Goal: Transaction & Acquisition: Purchase product/service

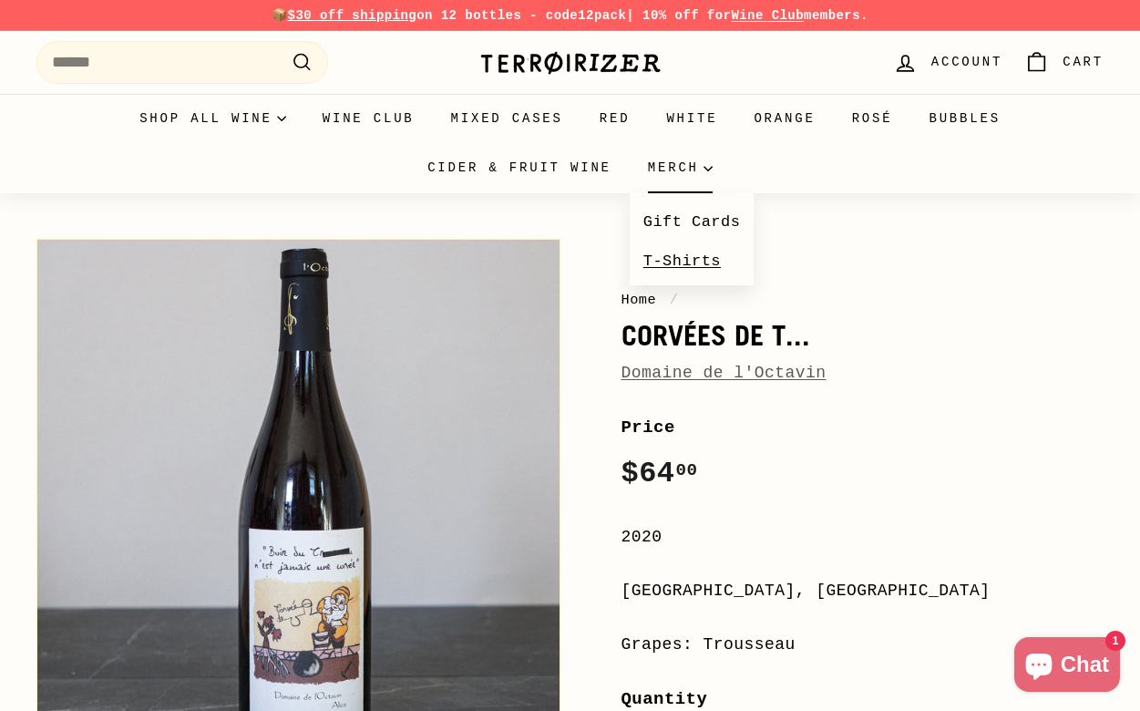
click at [662, 274] on link "T-Shirts" at bounding box center [692, 261] width 125 height 39
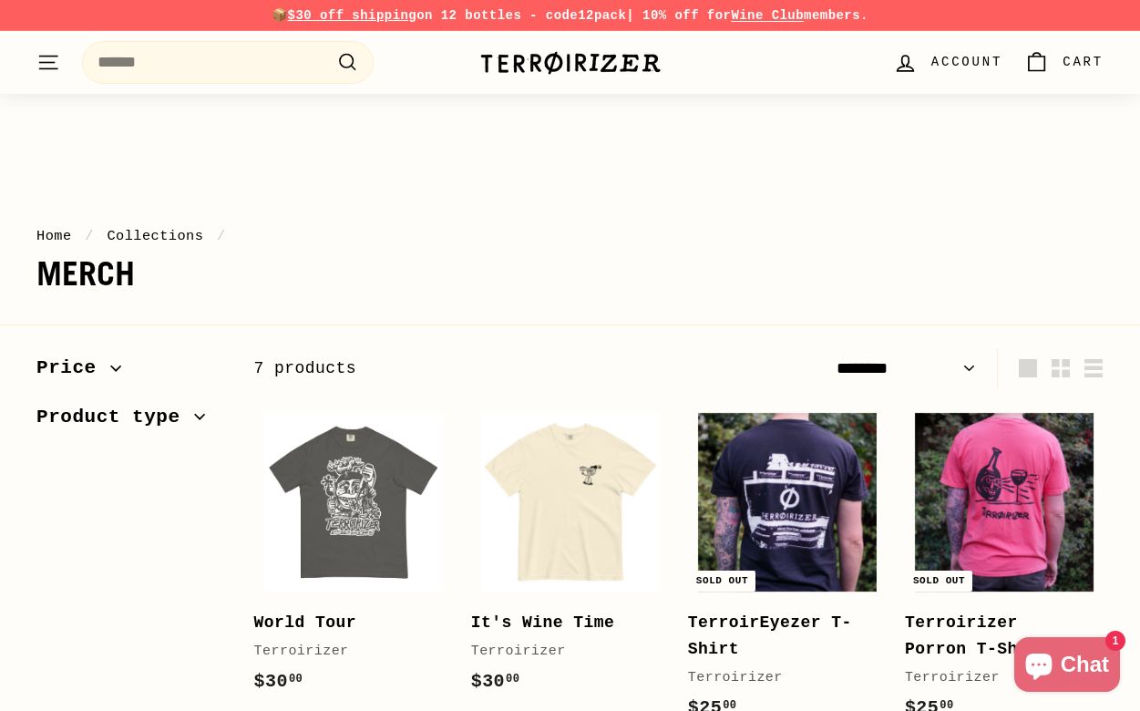
select select "******"
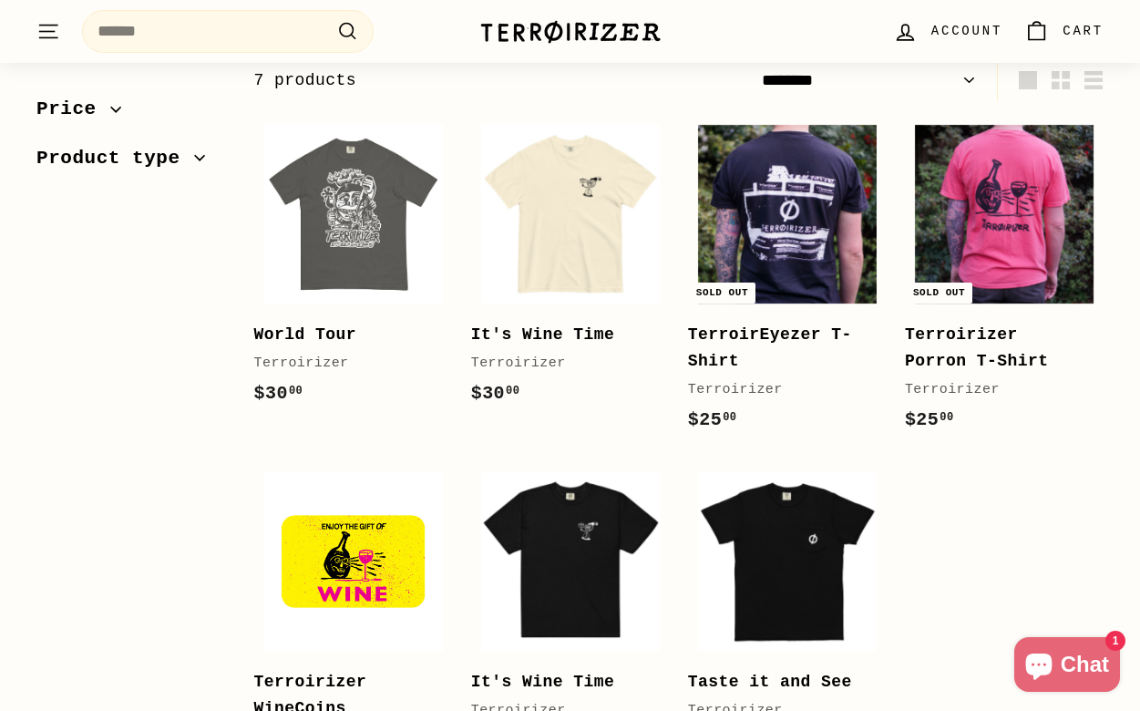
scroll to position [267, 0]
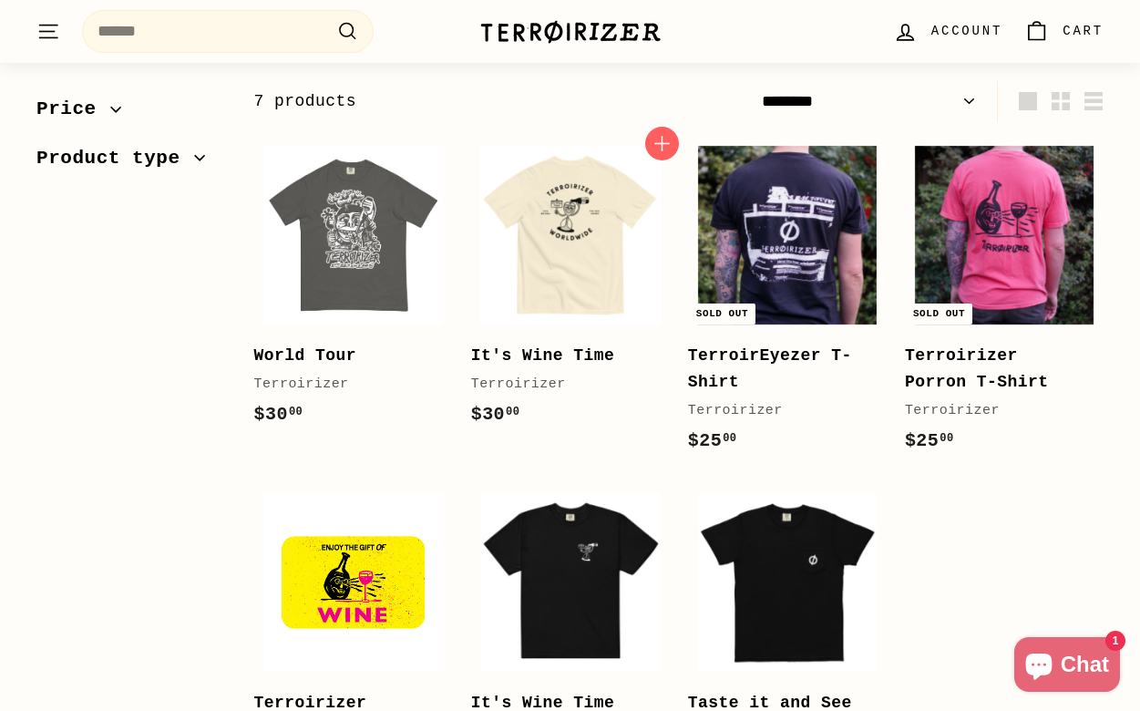
click at [574, 233] on img at bounding box center [570, 235] width 179 height 179
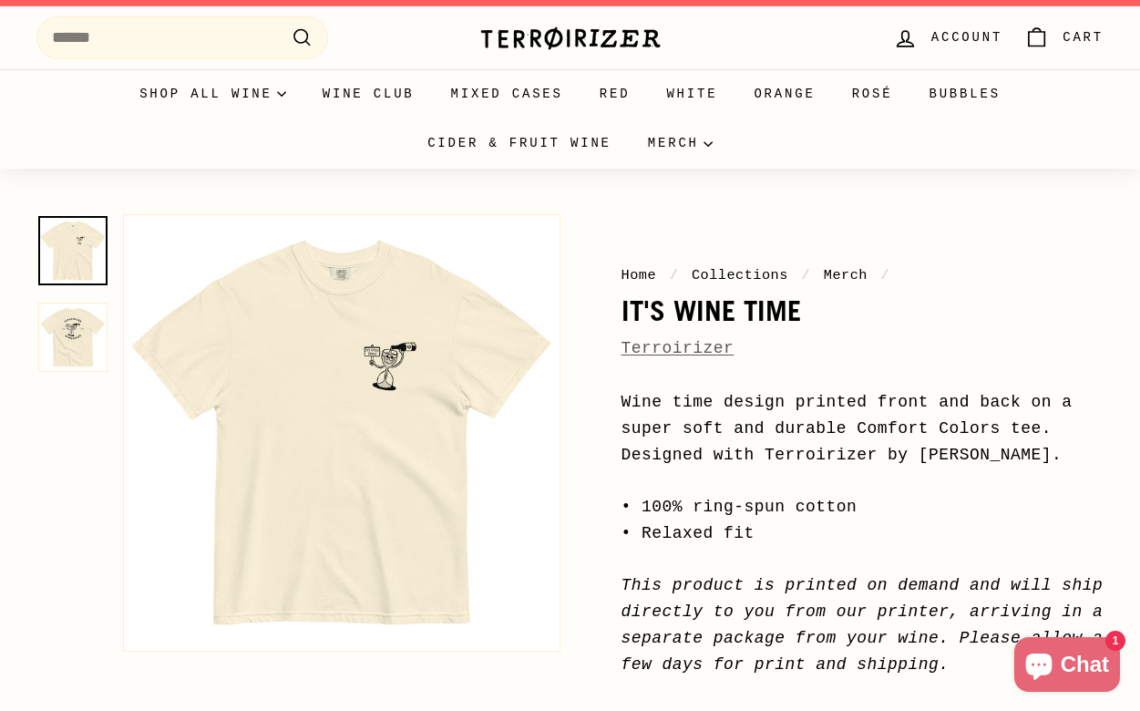
scroll to position [28, 0]
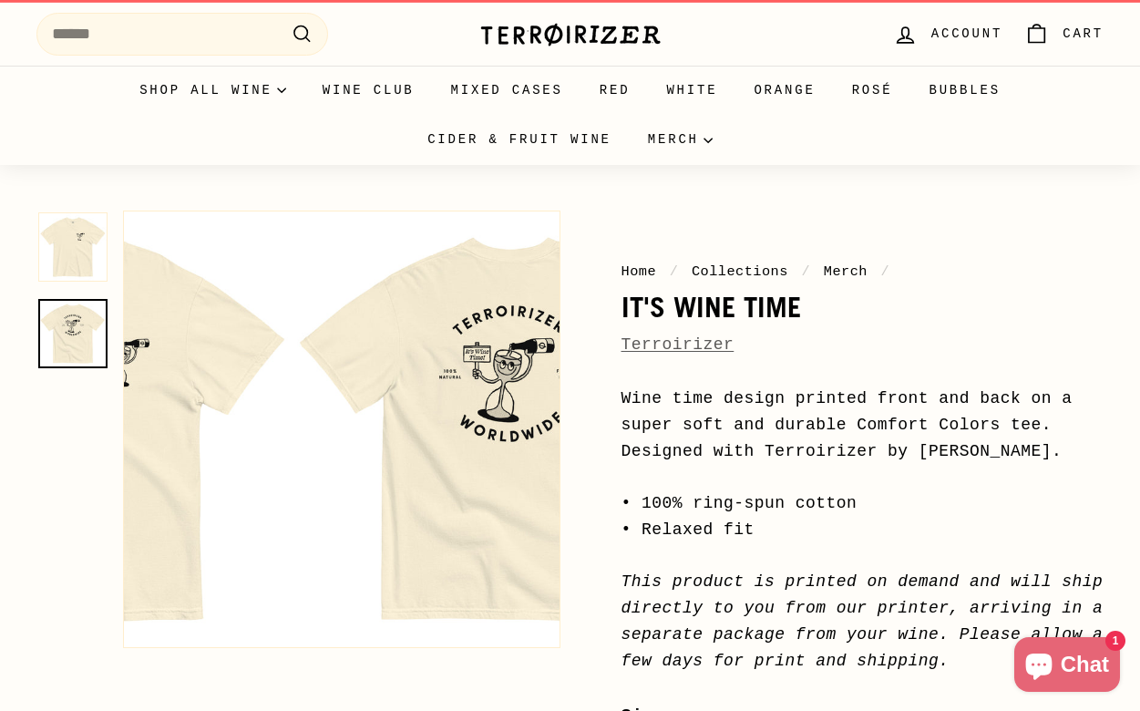
click at [68, 325] on img at bounding box center [72, 333] width 69 height 69
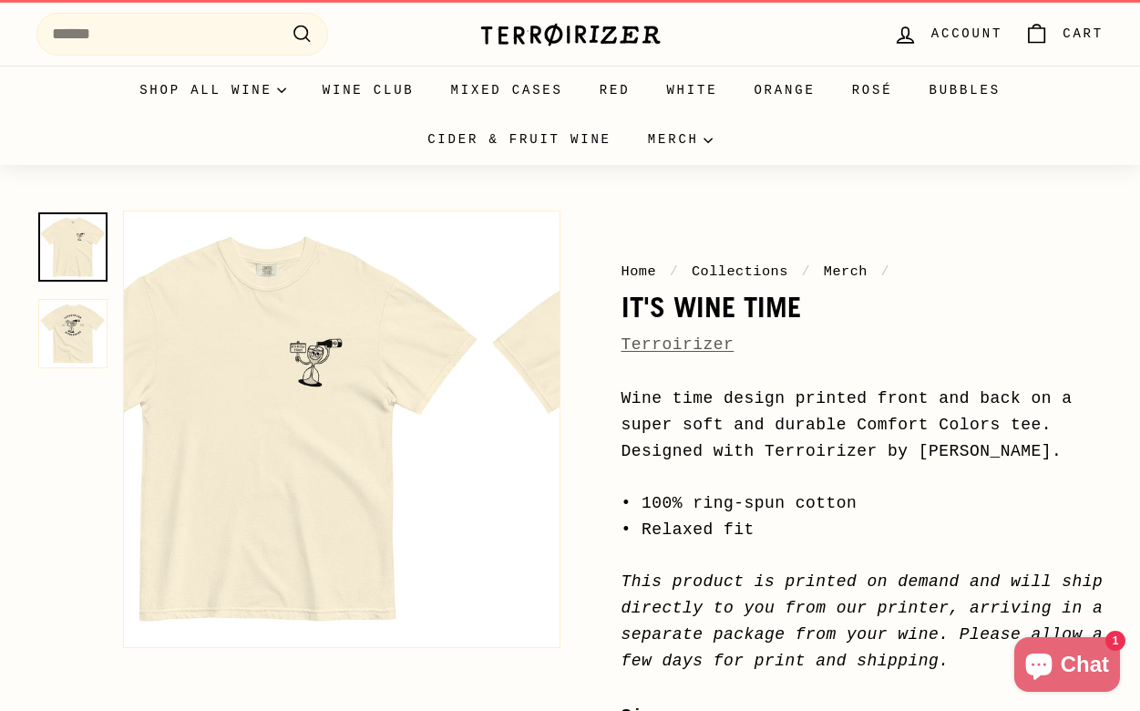
click at [60, 243] on img at bounding box center [72, 246] width 69 height 69
